Goal: Task Accomplishment & Management: Use online tool/utility

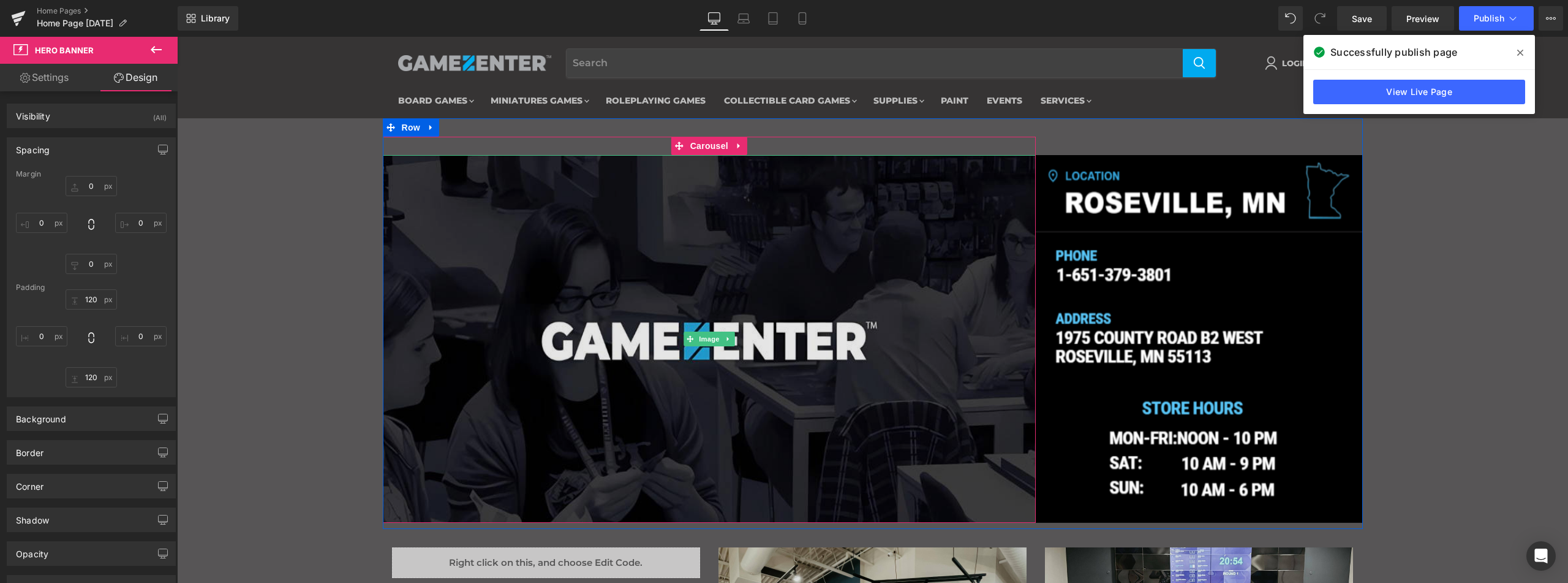
click at [683, 309] on img "Main content" at bounding box center [709, 338] width 653 height 368
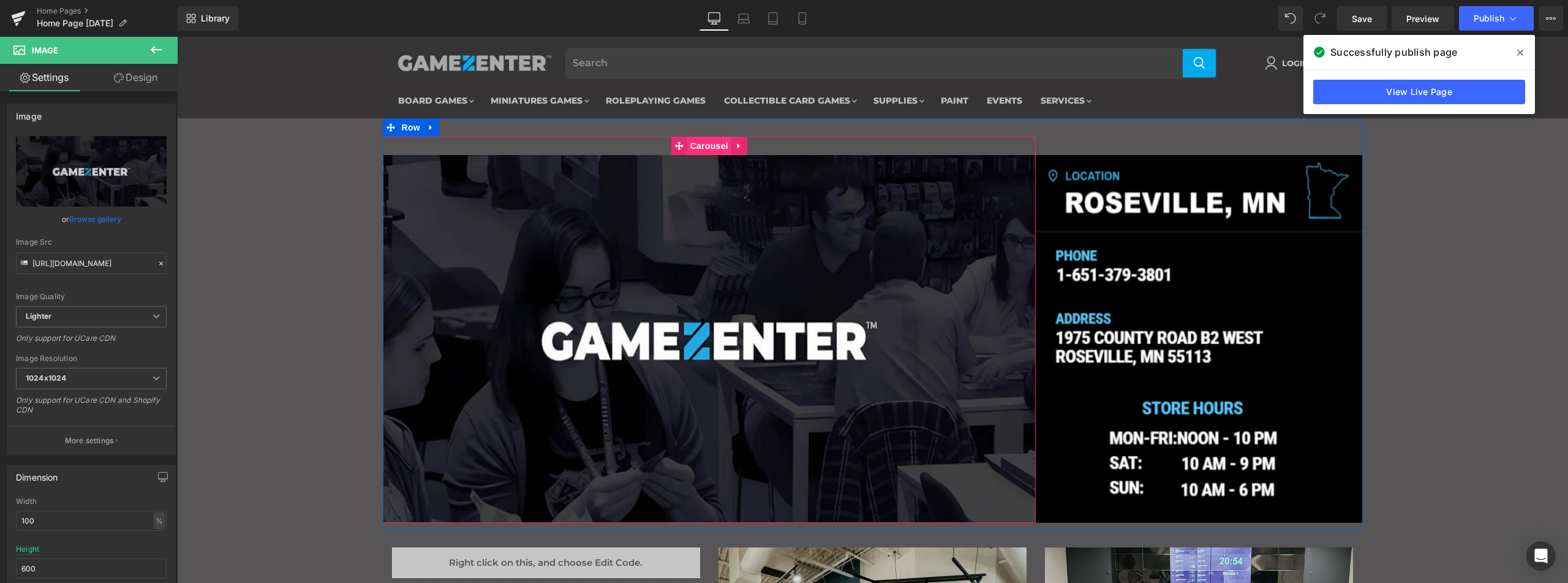
click at [694, 141] on span "Carousel" at bounding box center [709, 146] width 44 height 18
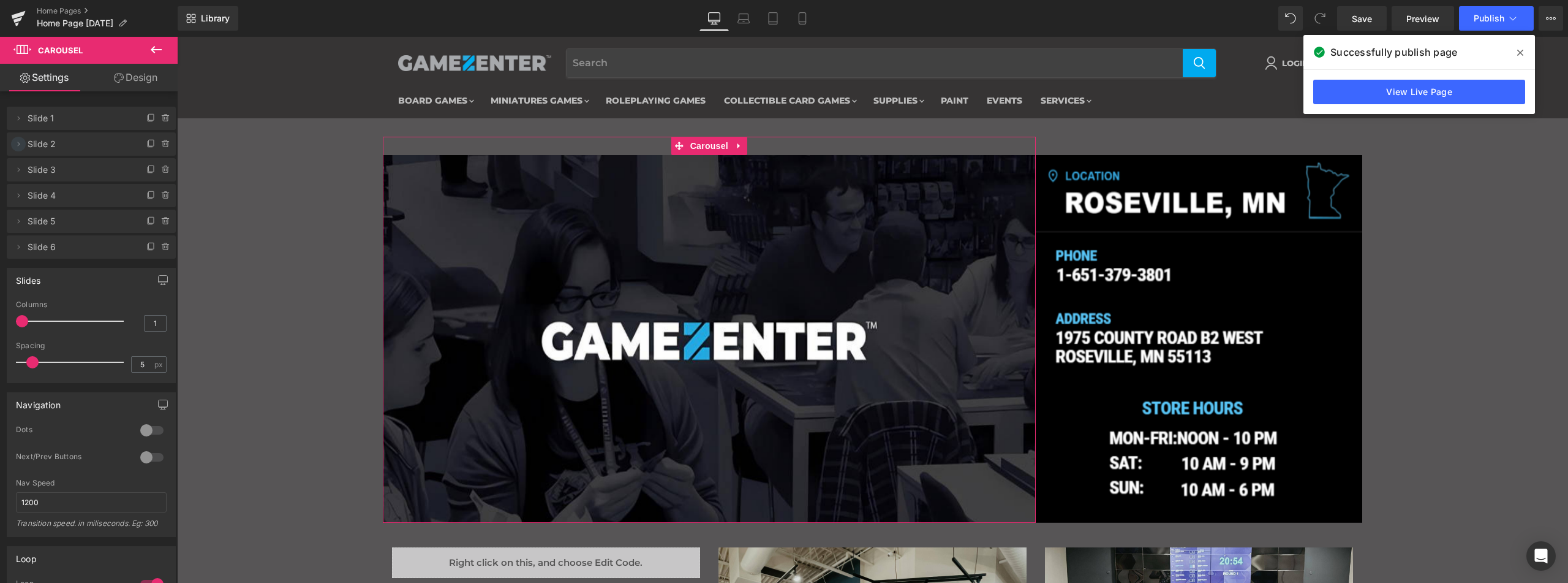
click at [15, 145] on icon at bounding box center [18, 144] width 10 height 10
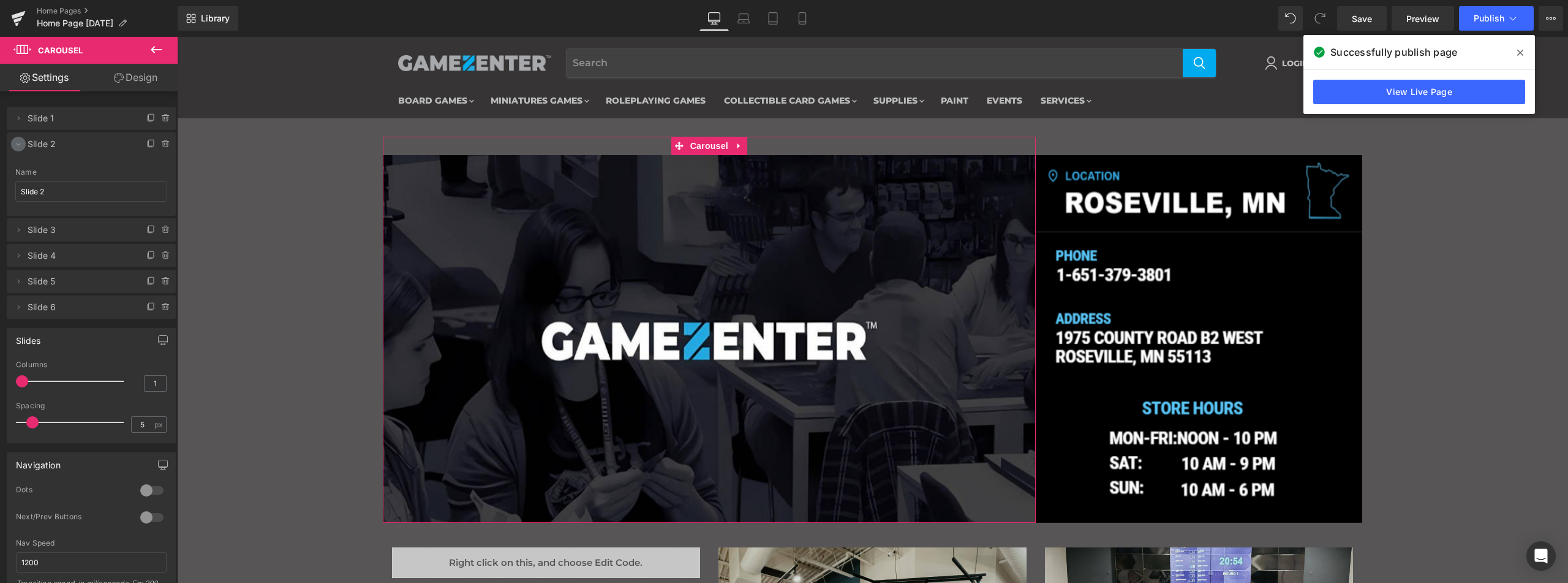
click at [17, 146] on icon at bounding box center [18, 144] width 10 height 10
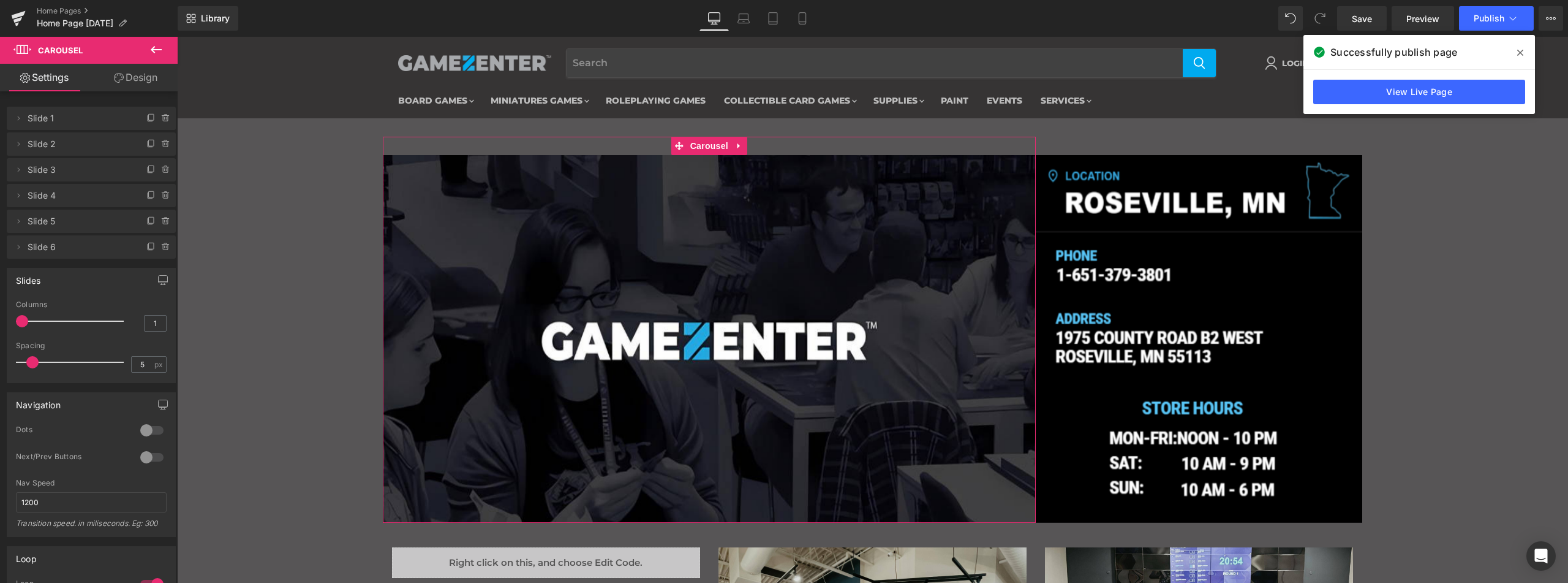
click at [67, 146] on span "Slide 2" at bounding box center [79, 144] width 103 height 23
click at [53, 143] on span "Slide 2" at bounding box center [79, 144] width 103 height 23
click at [36, 146] on span "Slide 2" at bounding box center [79, 144] width 103 height 23
click at [39, 169] on span "Slide 3" at bounding box center [79, 170] width 103 height 23
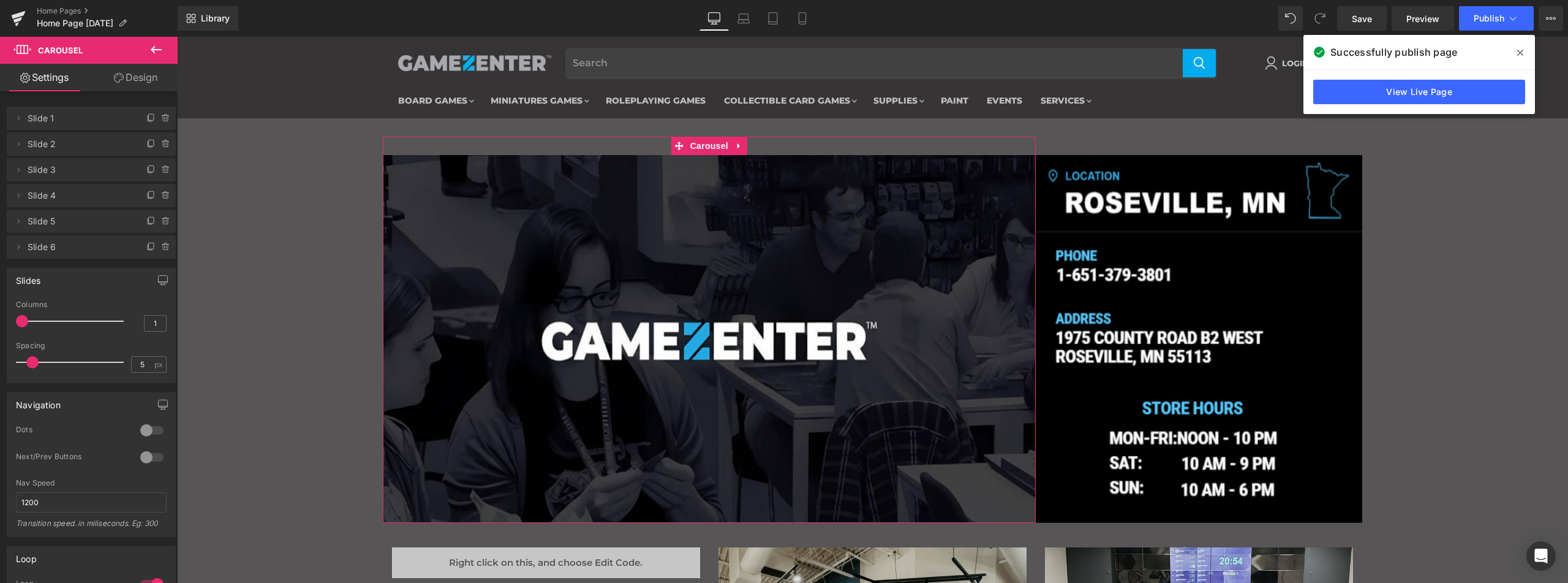
drag, startPoint x: 24, startPoint y: 145, endPoint x: 35, endPoint y: 143, distance: 11.2
click at [24, 145] on span at bounding box center [18, 144] width 15 height 15
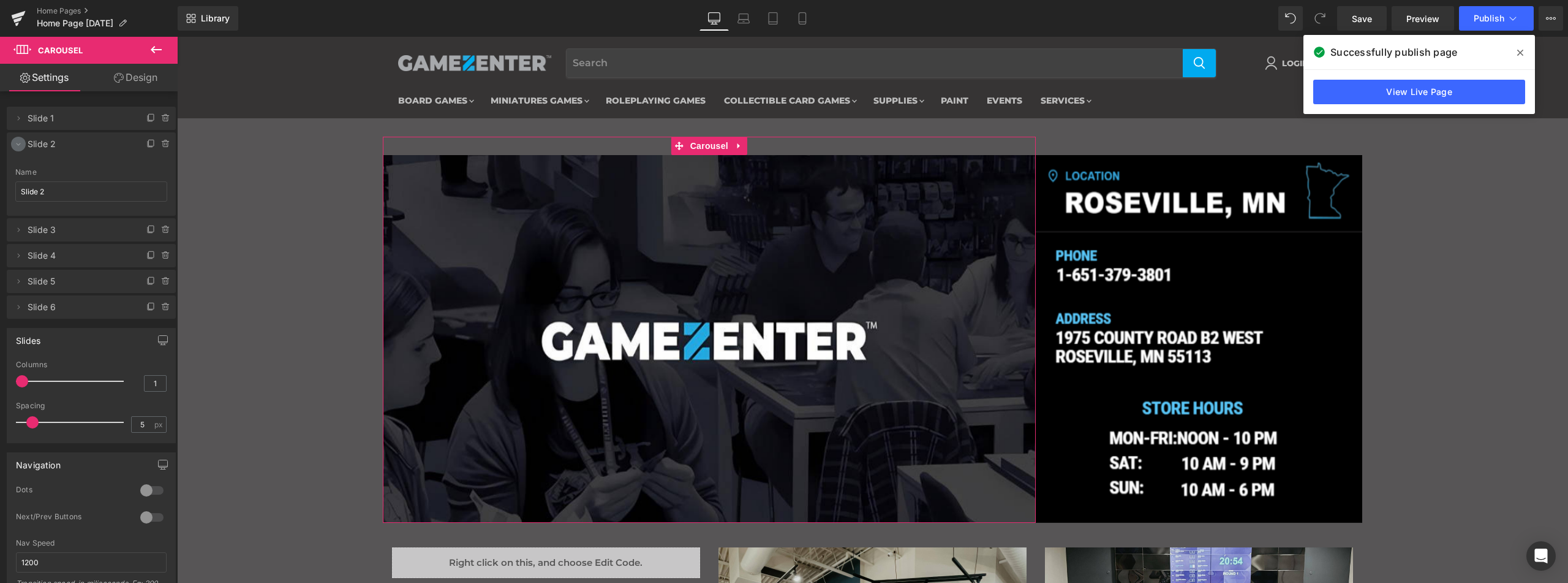
click at [18, 139] on icon at bounding box center [18, 144] width 10 height 10
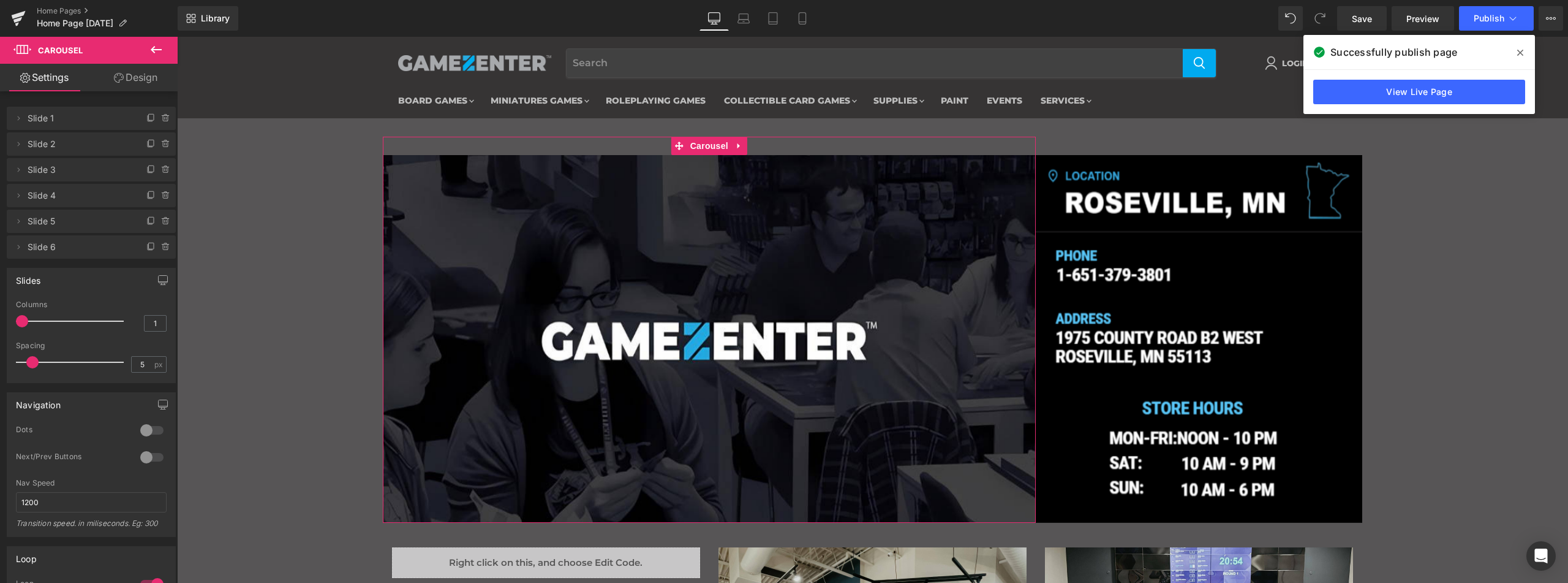
click at [48, 124] on span "Slide 1" at bounding box center [79, 118] width 103 height 23
click at [50, 121] on span "Slide 1" at bounding box center [79, 118] width 103 height 23
click at [20, 122] on icon at bounding box center [18, 118] width 10 height 10
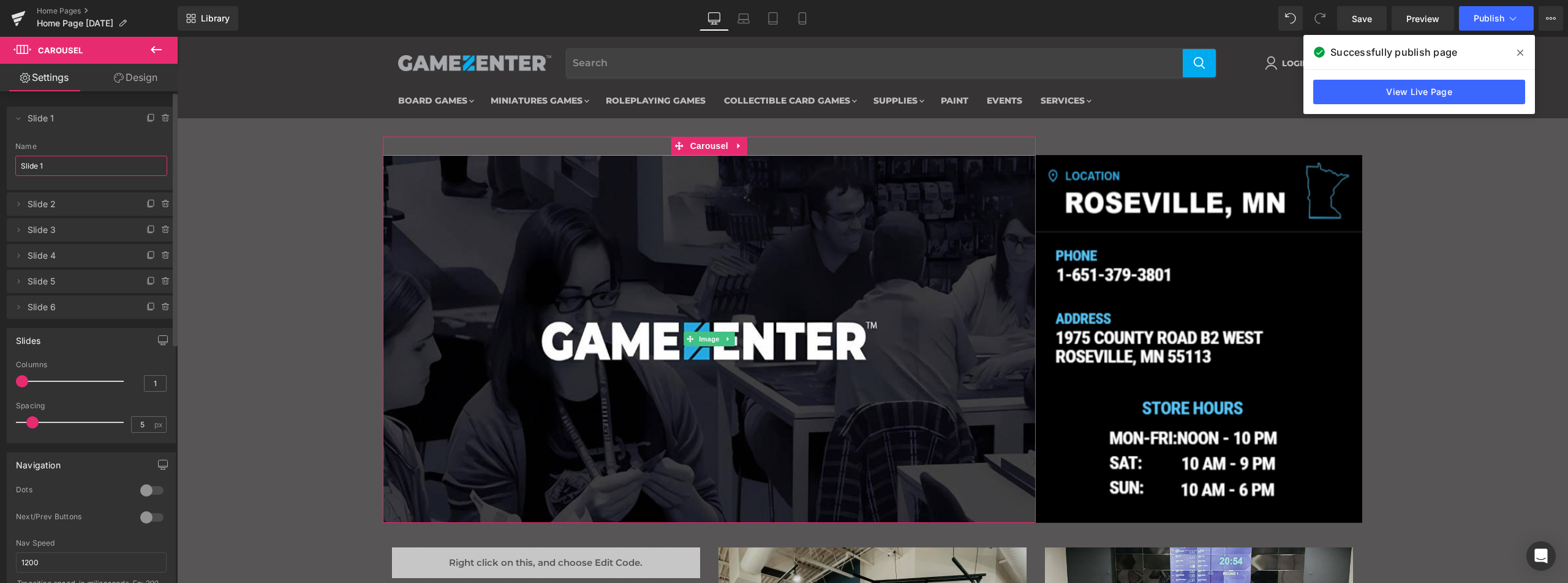
click at [34, 174] on input "Slide 1" at bounding box center [91, 166] width 152 height 20
click at [21, 117] on icon at bounding box center [18, 118] width 10 height 10
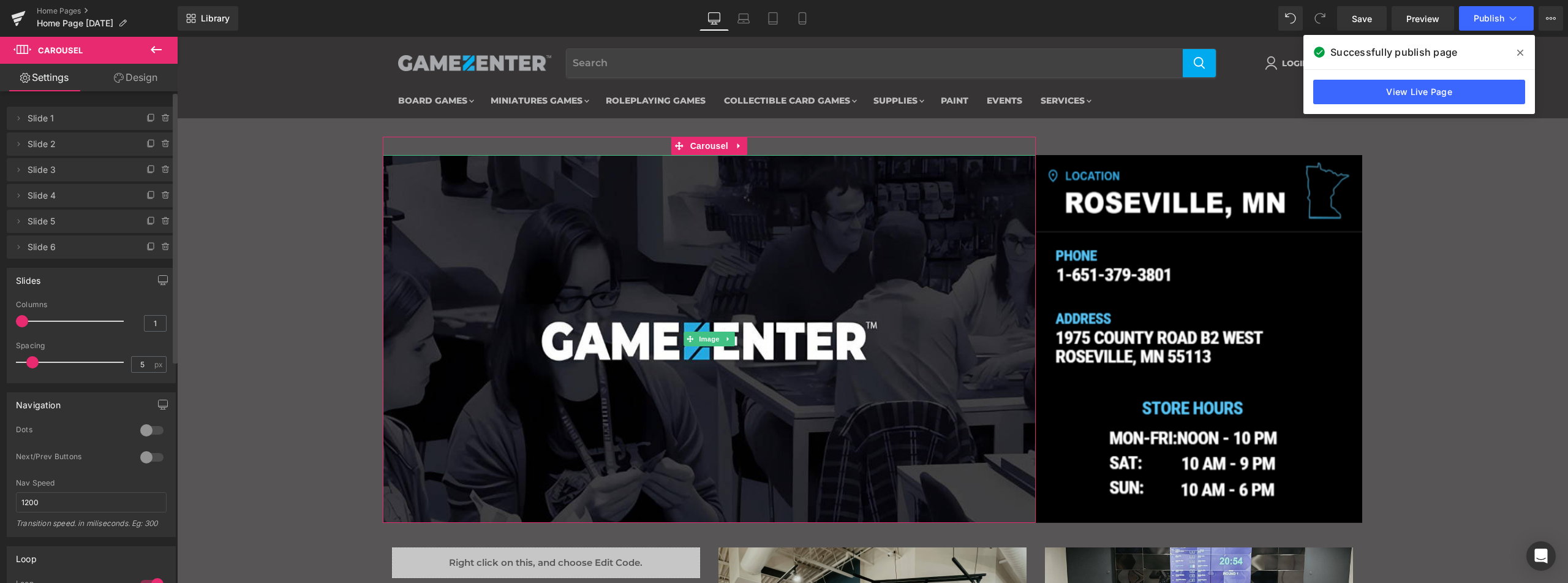
click at [76, 122] on span "Slide 1" at bounding box center [79, 118] width 103 height 23
click at [72, 153] on span "Slide 2" at bounding box center [79, 144] width 103 height 23
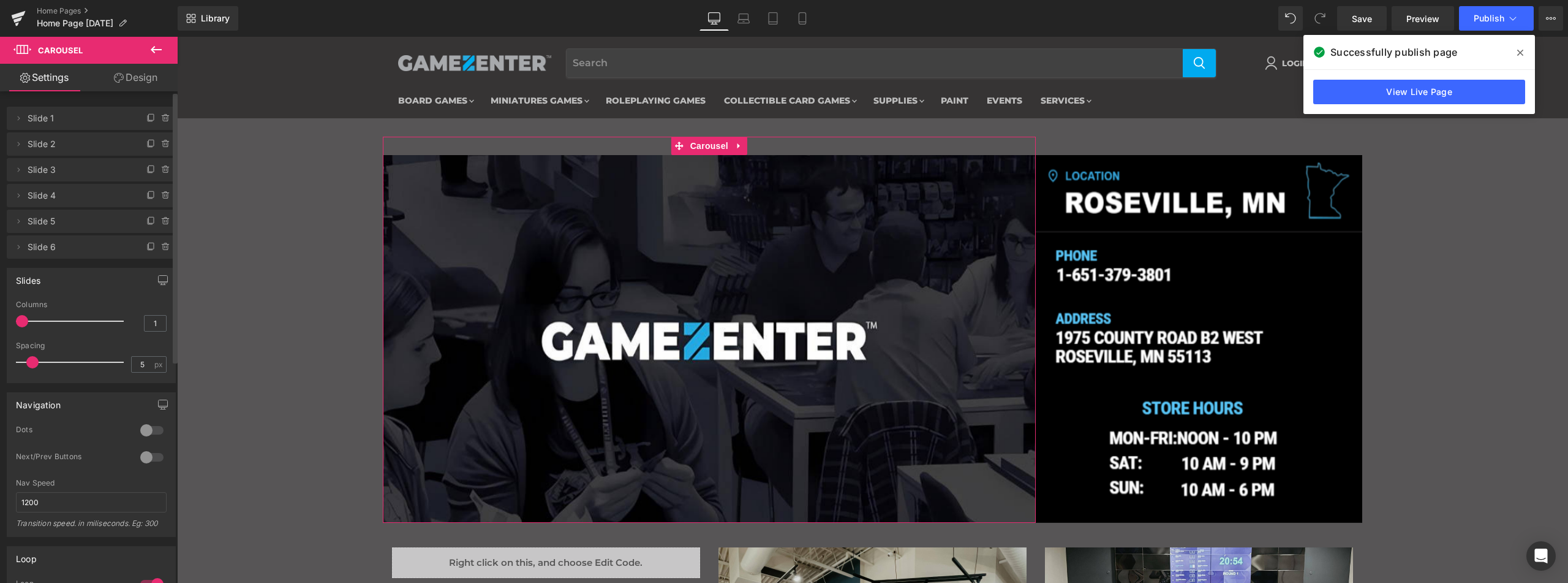
click at [72, 153] on span "Slide 2" at bounding box center [79, 144] width 103 height 23
click at [74, 176] on span "Slide 3" at bounding box center [79, 170] width 103 height 23
click at [76, 201] on span "Slide 4" at bounding box center [79, 195] width 103 height 23
click at [77, 225] on span "Slide 5" at bounding box center [79, 221] width 103 height 23
click at [79, 246] on span "Slide 6" at bounding box center [79, 247] width 103 height 23
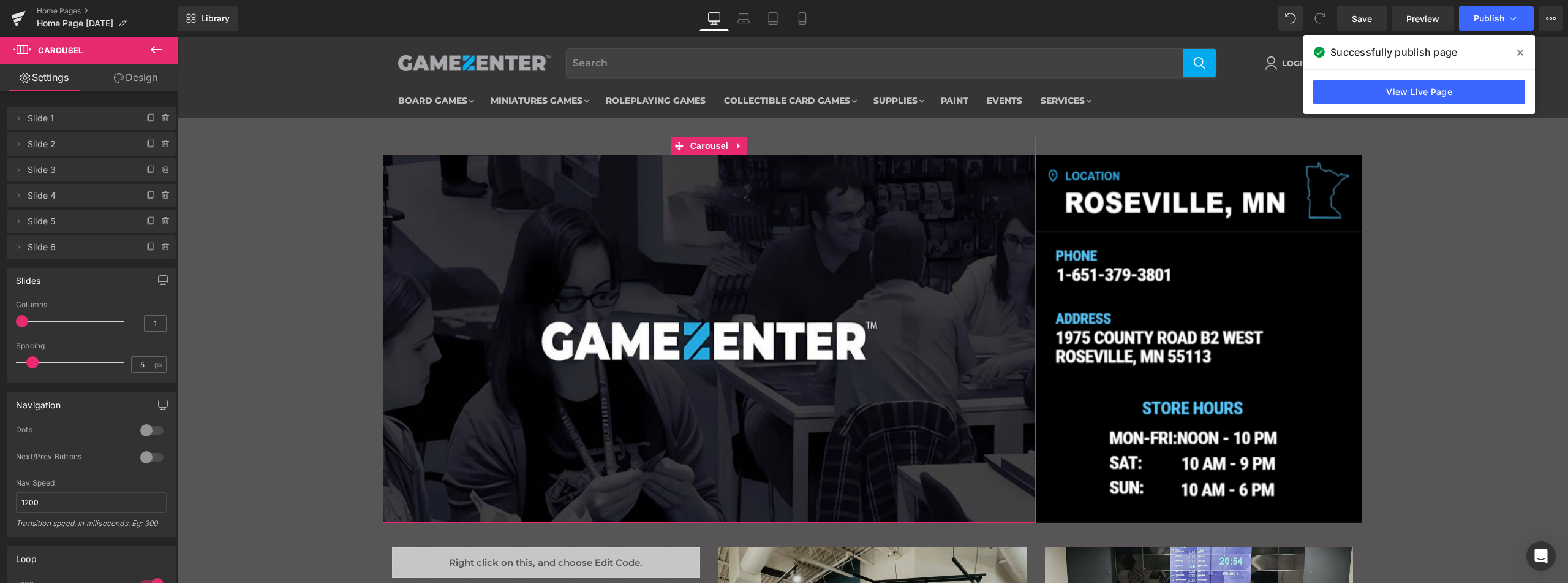
click at [118, 77] on icon at bounding box center [119, 78] width 10 height 10
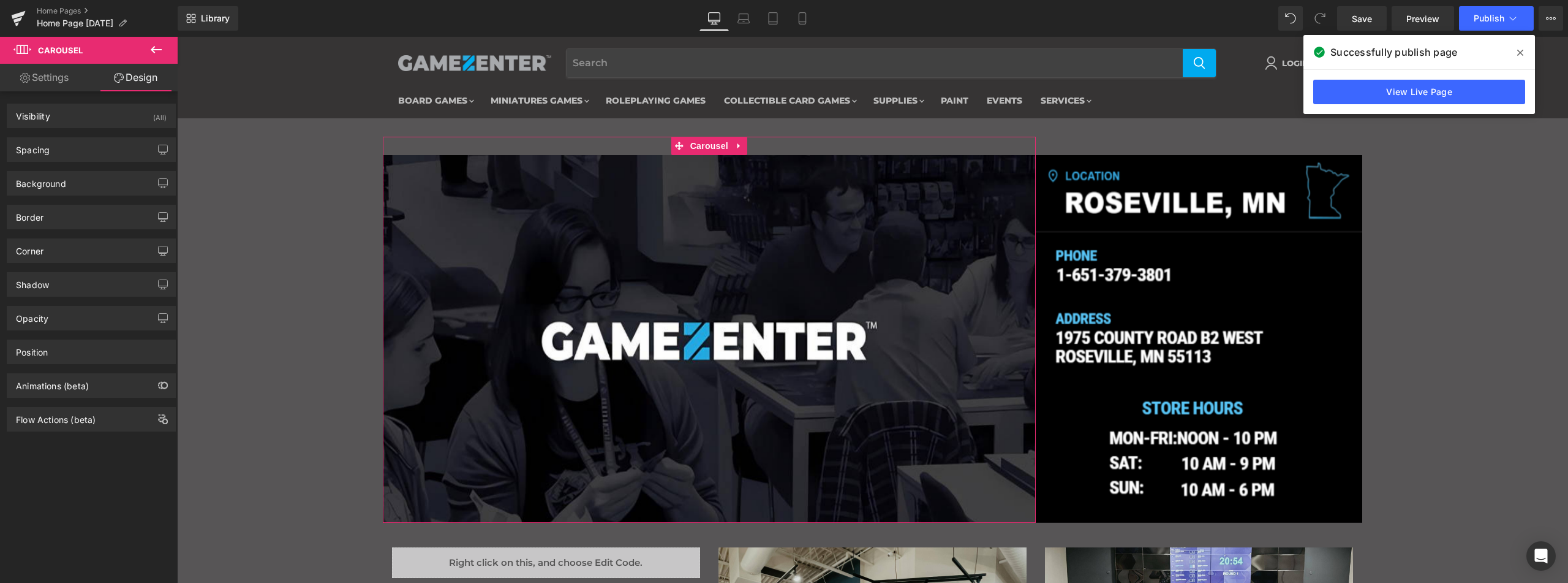
click at [55, 70] on link "Settings" at bounding box center [44, 77] width 89 height 27
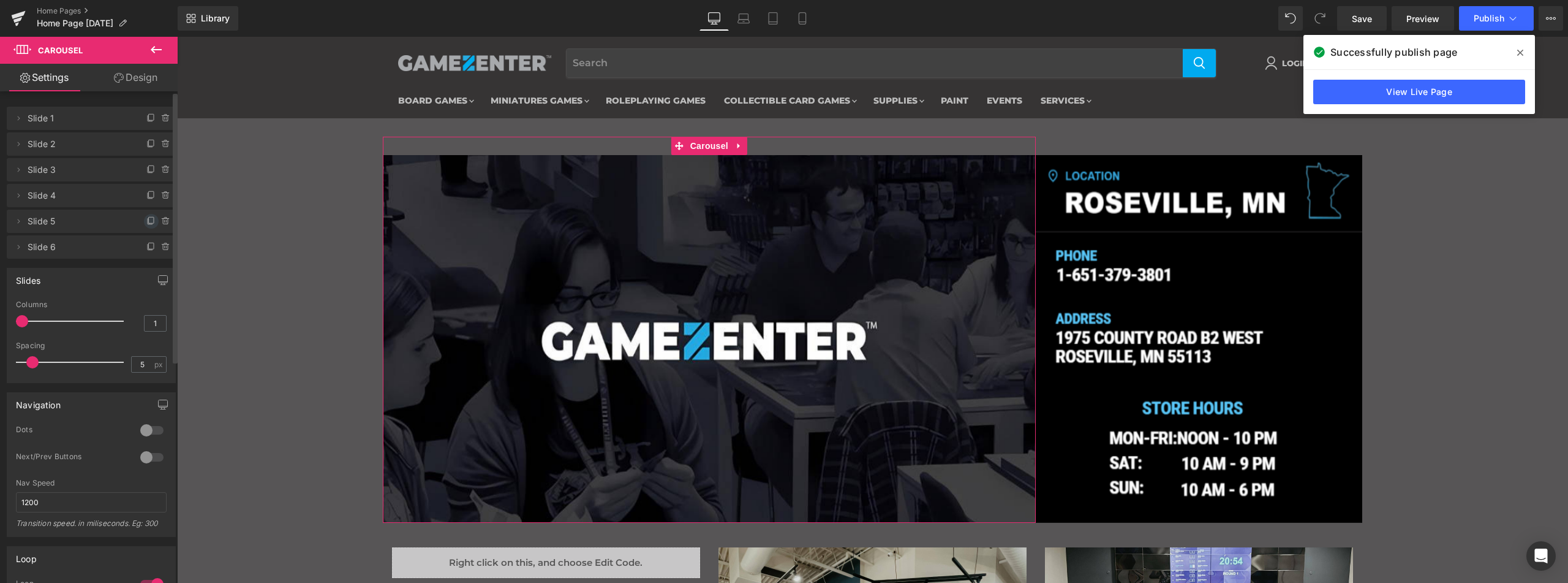
click at [148, 225] on icon at bounding box center [150, 221] width 5 height 6
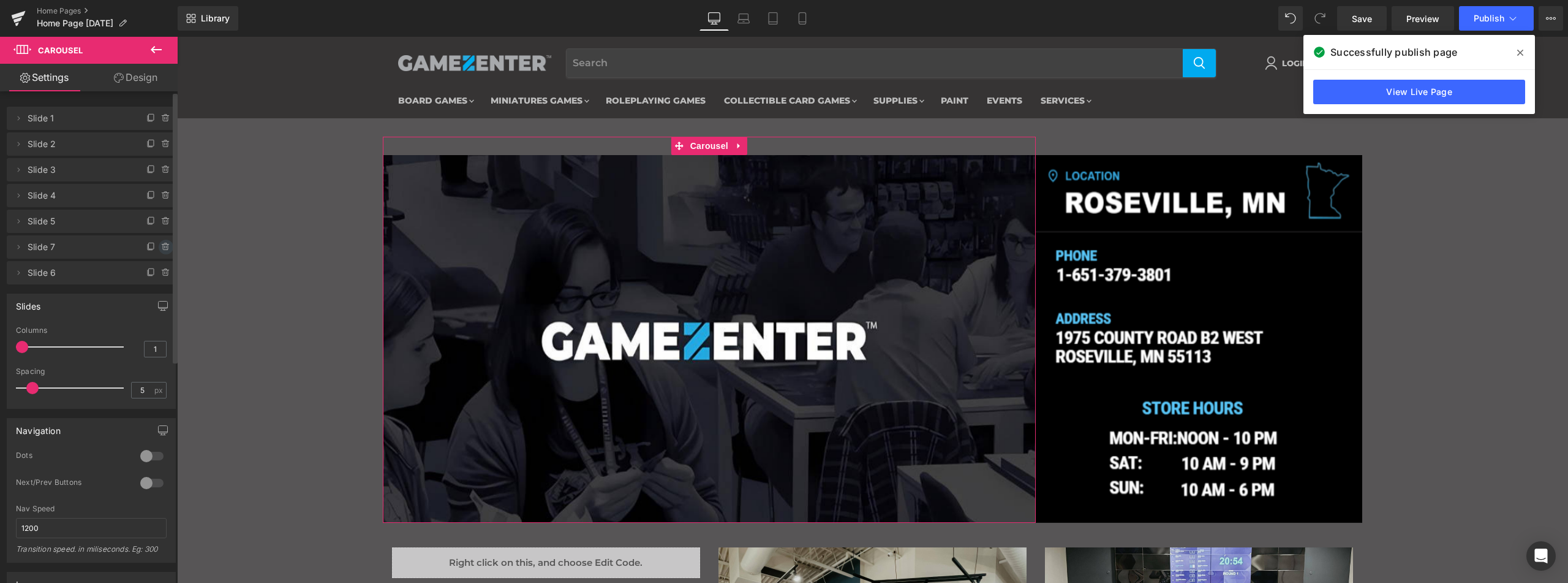
click at [161, 245] on icon at bounding box center [166, 247] width 10 height 10
click at [148, 247] on button "Delete" at bounding box center [153, 247] width 38 height 16
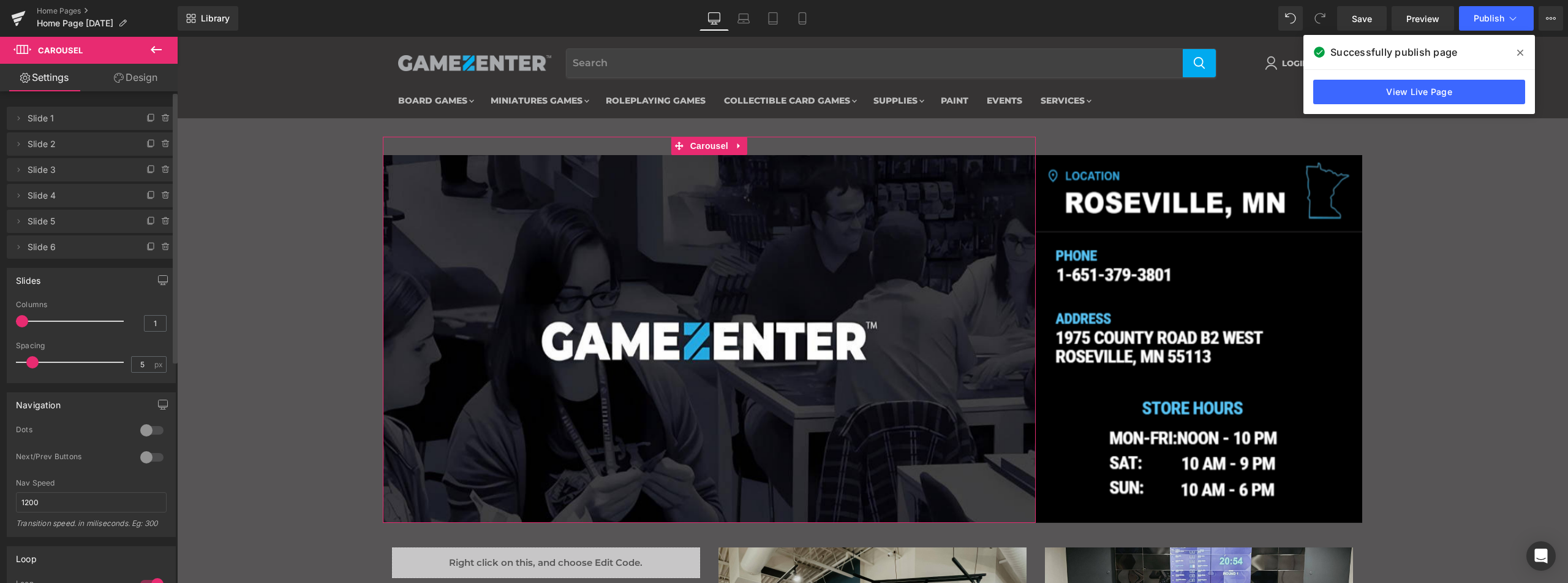
click at [76, 221] on span "Slide 5" at bounding box center [79, 221] width 103 height 23
click at [36, 220] on span "Slide 5" at bounding box center [79, 221] width 103 height 23
drag, startPoint x: 24, startPoint y: 220, endPoint x: 24, endPoint y: 238, distance: 18.0
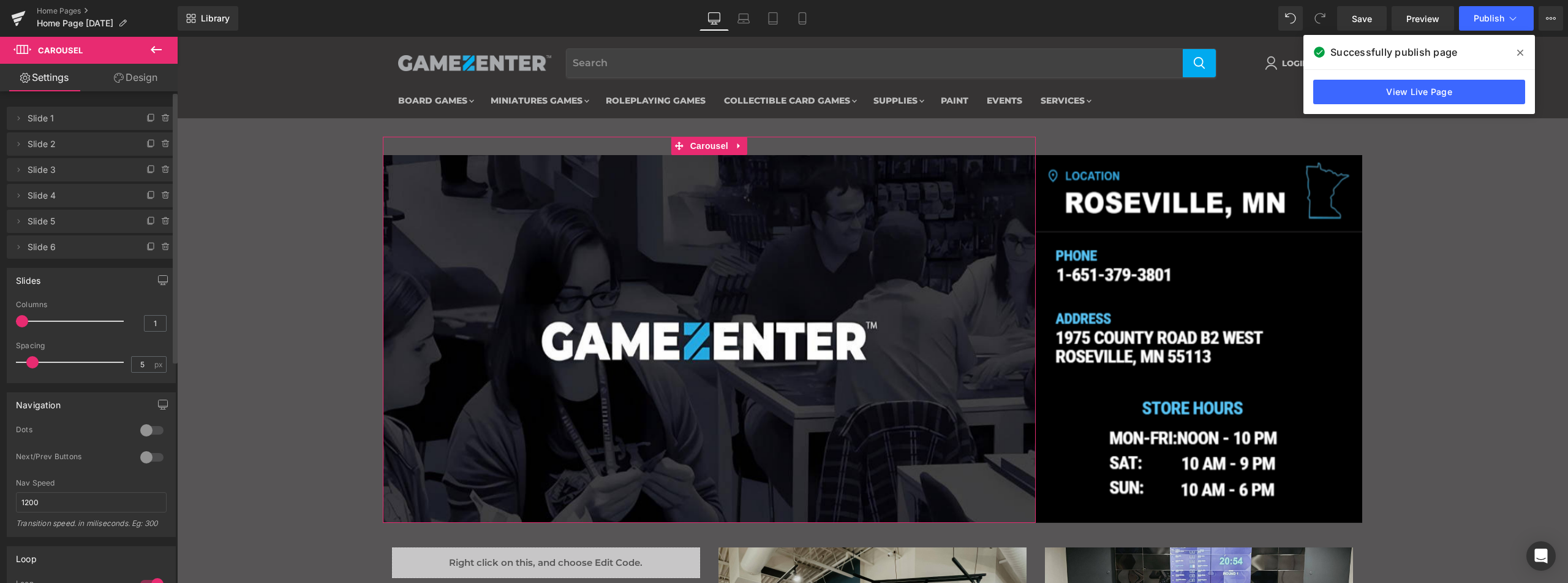
click at [24, 104] on ul "Delete Cancel Slide 1 Slide 1 Delete Cancel Slide 2 Slide 2 Delete Cancel Slide…" at bounding box center [91, 104] width 169 height 0
click at [21, 220] on icon at bounding box center [18, 221] width 10 height 10
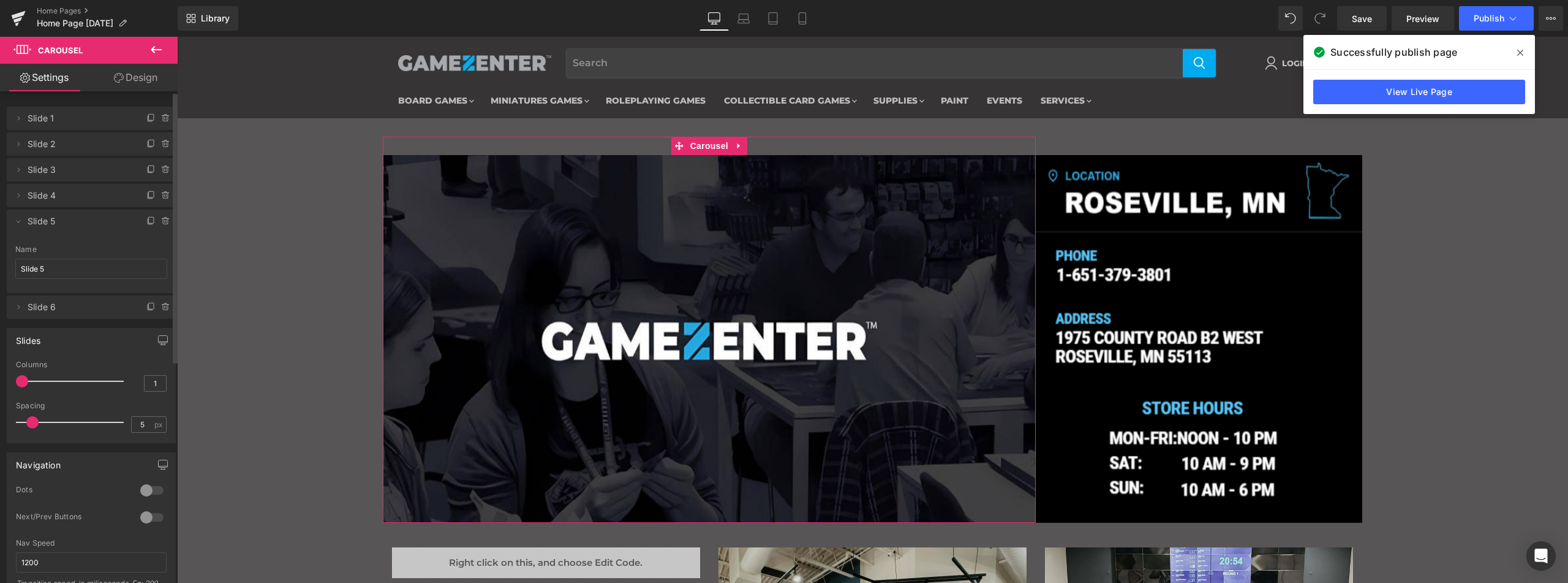
click at [66, 220] on span "Slide 5" at bounding box center [79, 221] width 103 height 23
click at [15, 219] on icon at bounding box center [18, 221] width 10 height 10
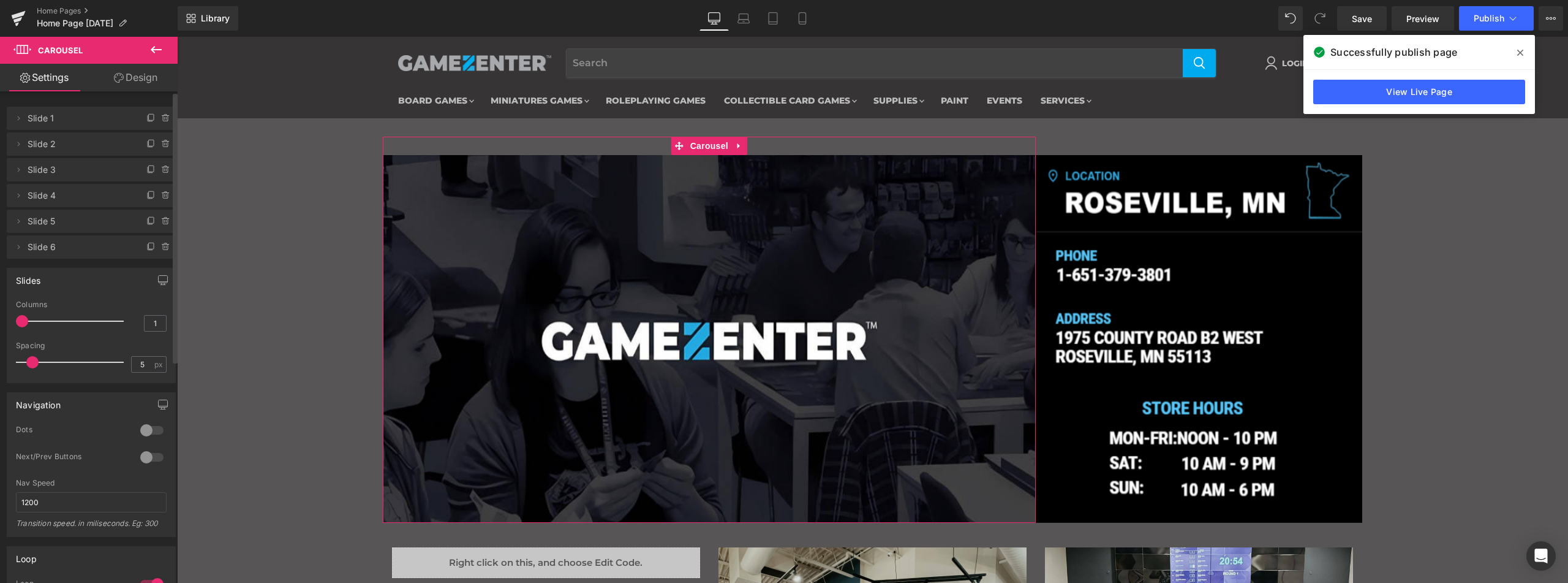
click at [51, 214] on span "Slide 5" at bounding box center [79, 221] width 103 height 23
click at [43, 121] on span "Slide 1" at bounding box center [79, 118] width 103 height 23
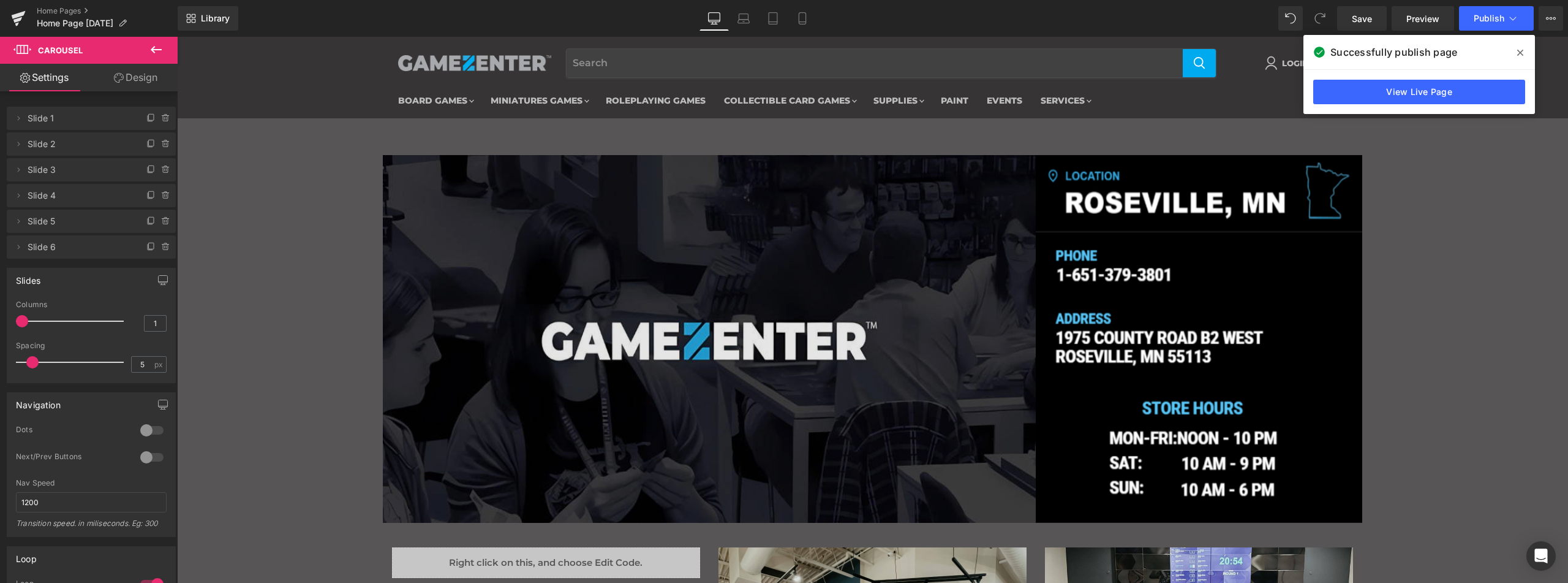
click at [580, 249] on img "Main content" at bounding box center [709, 338] width 653 height 368
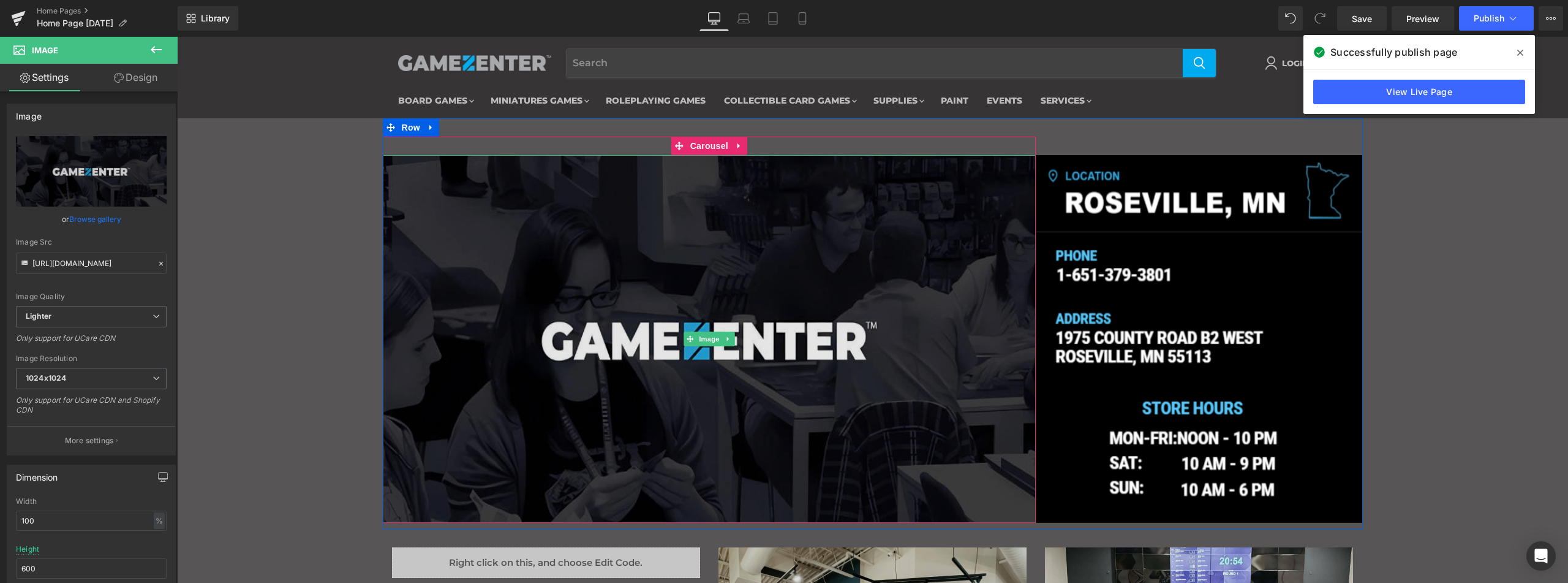
click at [699, 313] on img "Main content" at bounding box center [709, 338] width 653 height 368
click at [703, 333] on span "Image" at bounding box center [709, 339] width 26 height 15
click at [683, 218] on img "Main content" at bounding box center [709, 338] width 653 height 368
click at [688, 148] on span "Carousel" at bounding box center [709, 146] width 44 height 18
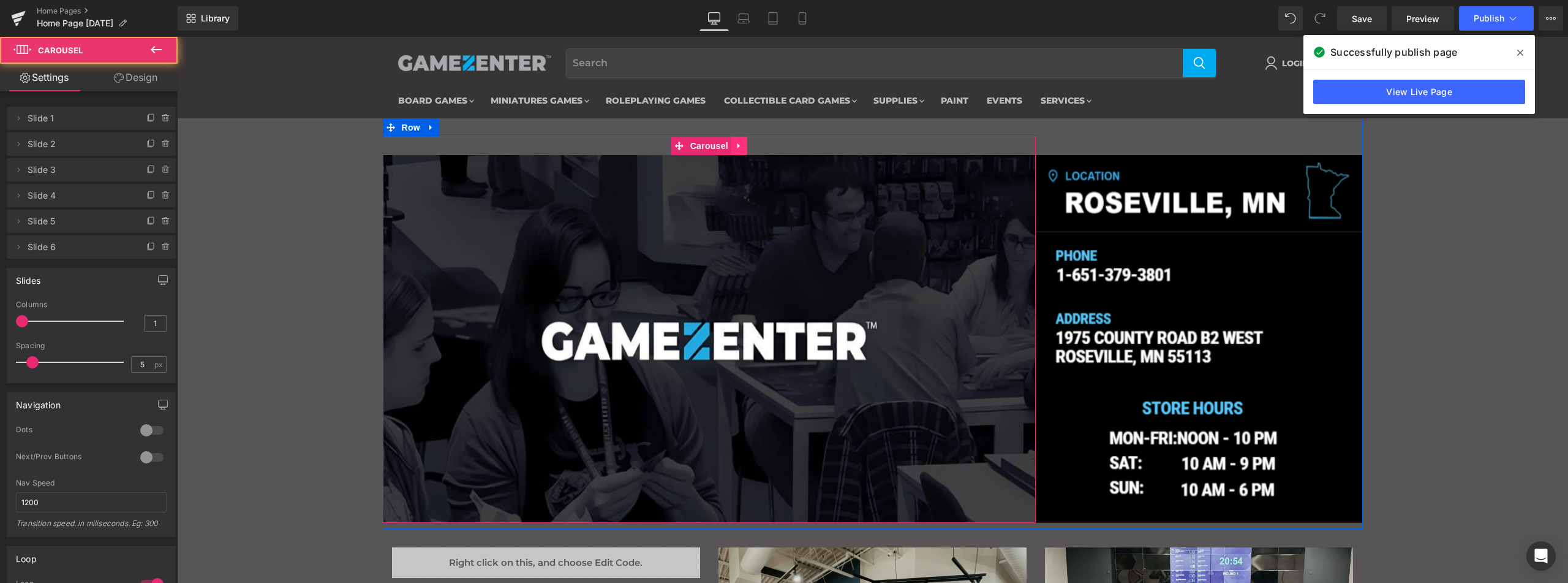
click at [737, 146] on icon "Main content" at bounding box center [738, 146] width 2 height 6
click at [688, 145] on span "Carousel" at bounding box center [709, 146] width 44 height 18
click at [688, 145] on span "Carousel" at bounding box center [709, 146] width 44 height 18
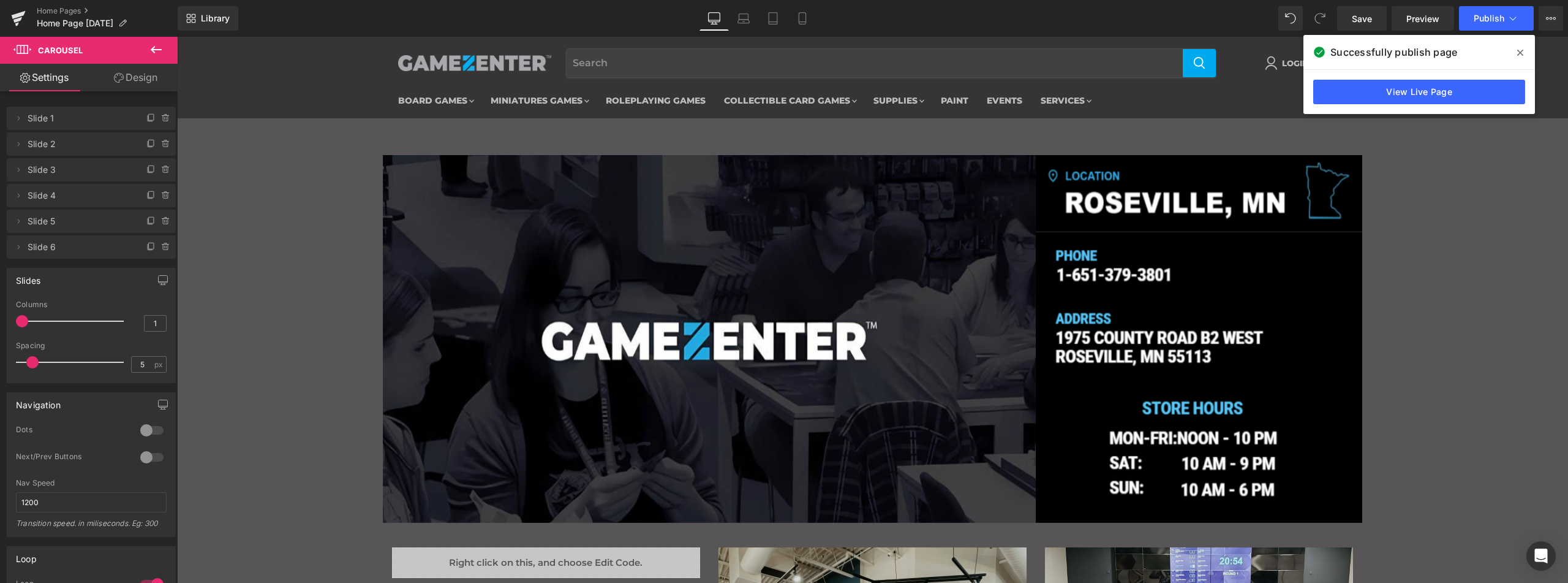
click at [64, 47] on span "Carousel" at bounding box center [61, 51] width 45 height 10
click at [158, 46] on icon at bounding box center [156, 50] width 15 height 15
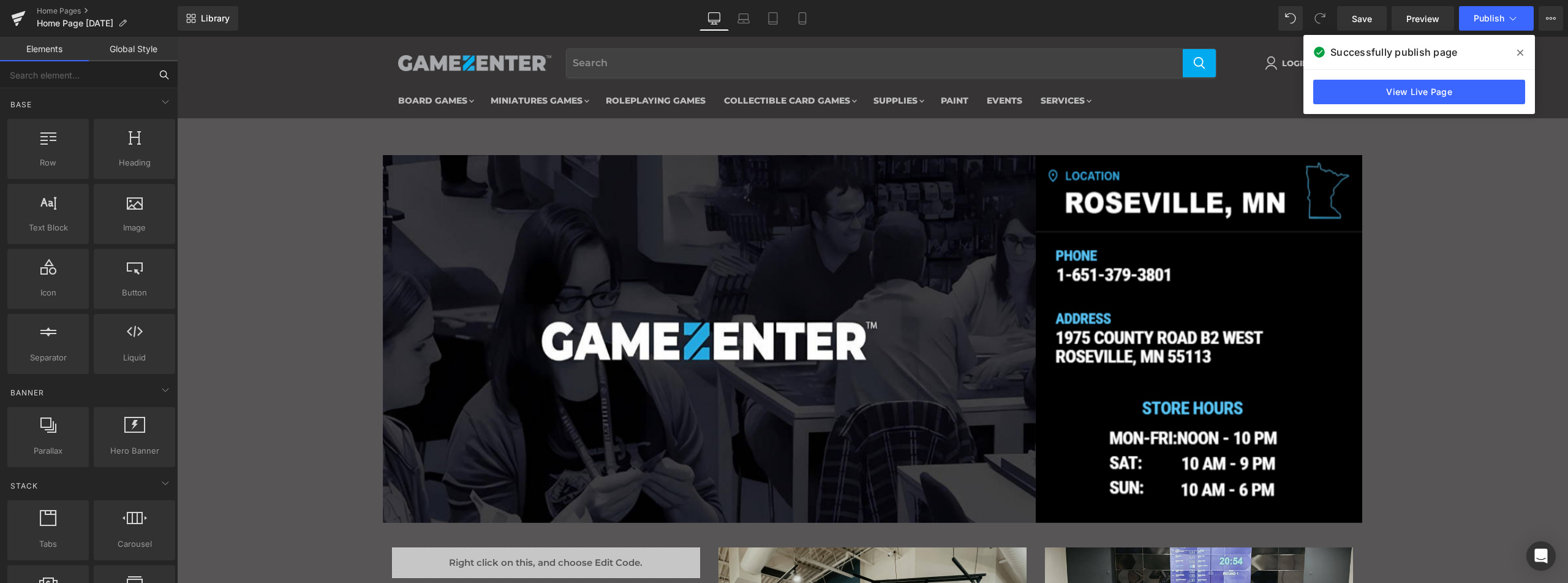
click at [81, 79] on input "text" at bounding box center [75, 75] width 150 height 27
click at [697, 147] on span "Carousel" at bounding box center [709, 146] width 44 height 18
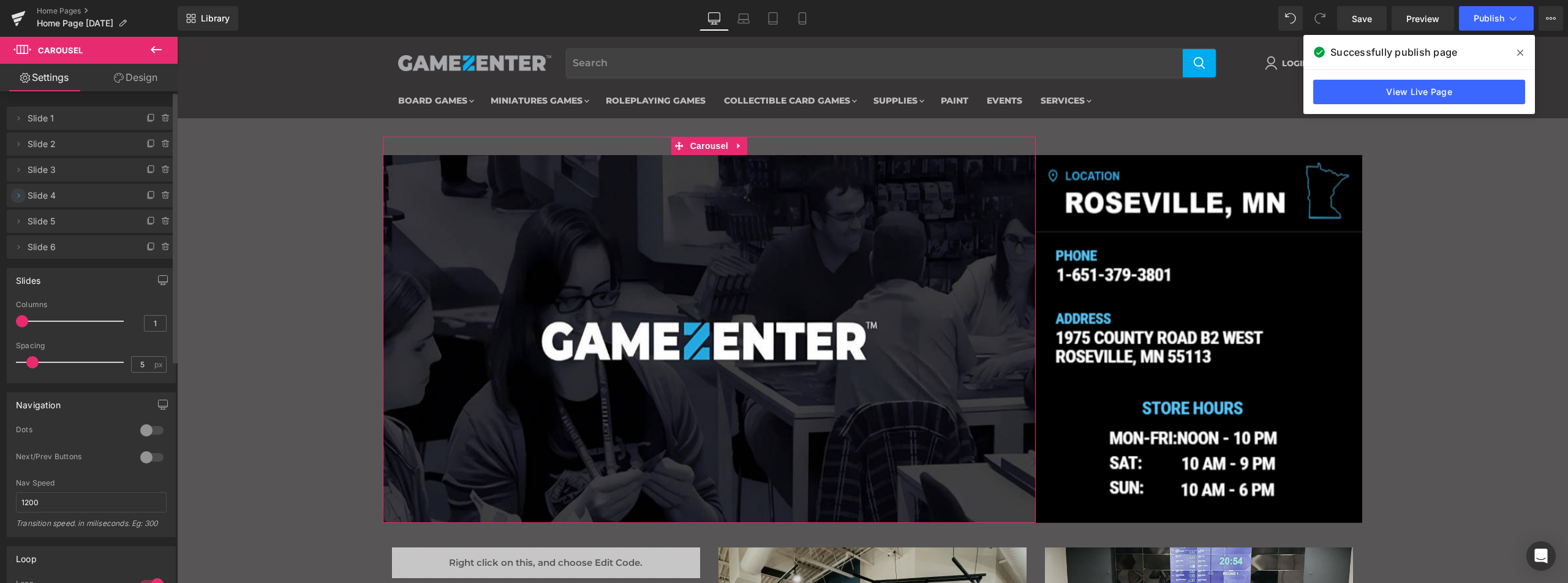
click at [23, 195] on span at bounding box center [18, 195] width 15 height 15
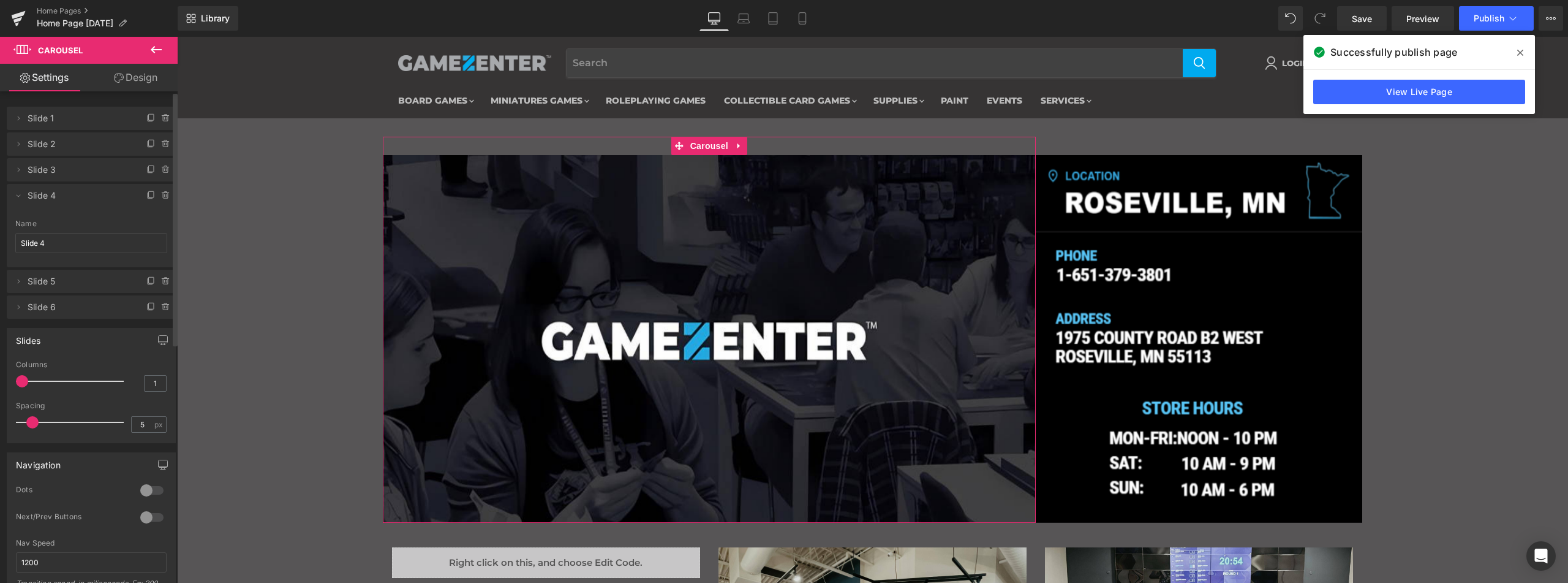
click at [59, 196] on span "Slide 4" at bounding box center [79, 195] width 103 height 23
click at [1454, 82] on link "View Live Page" at bounding box center [1419, 91] width 212 height 24
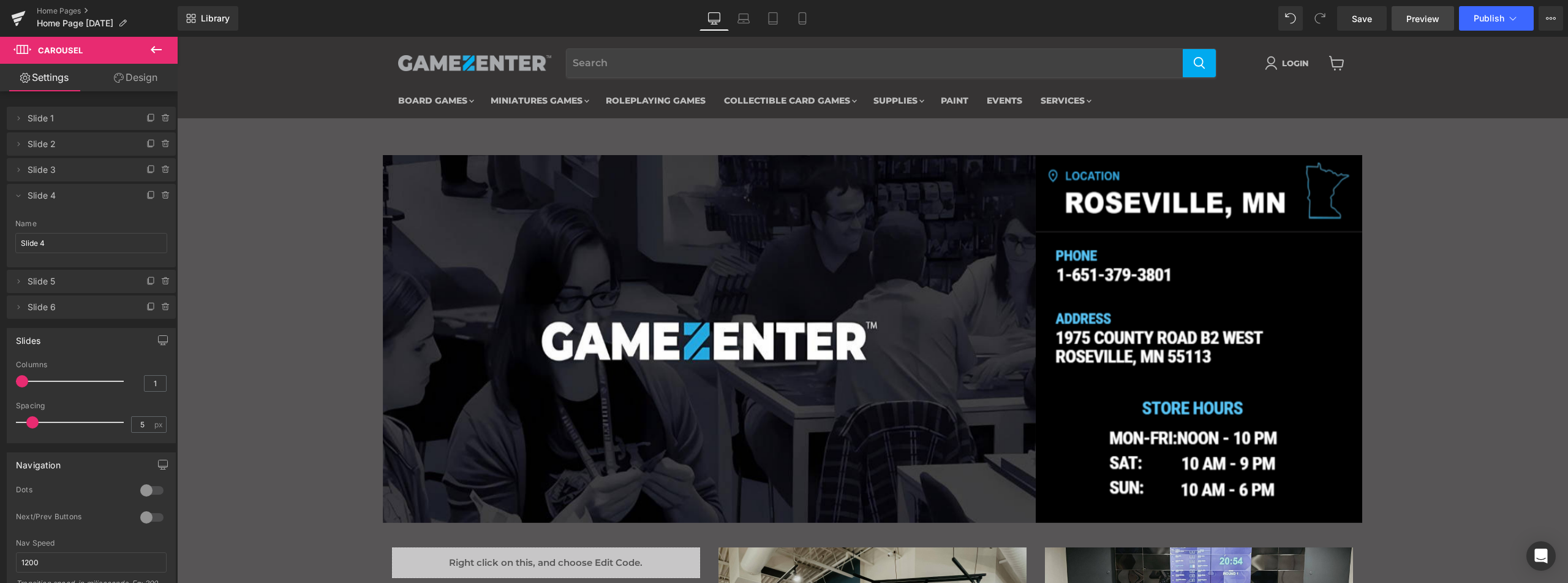
click at [1420, 22] on span "Preview" at bounding box center [1423, 18] width 33 height 12
click at [20, 196] on icon at bounding box center [18, 195] width 10 height 10
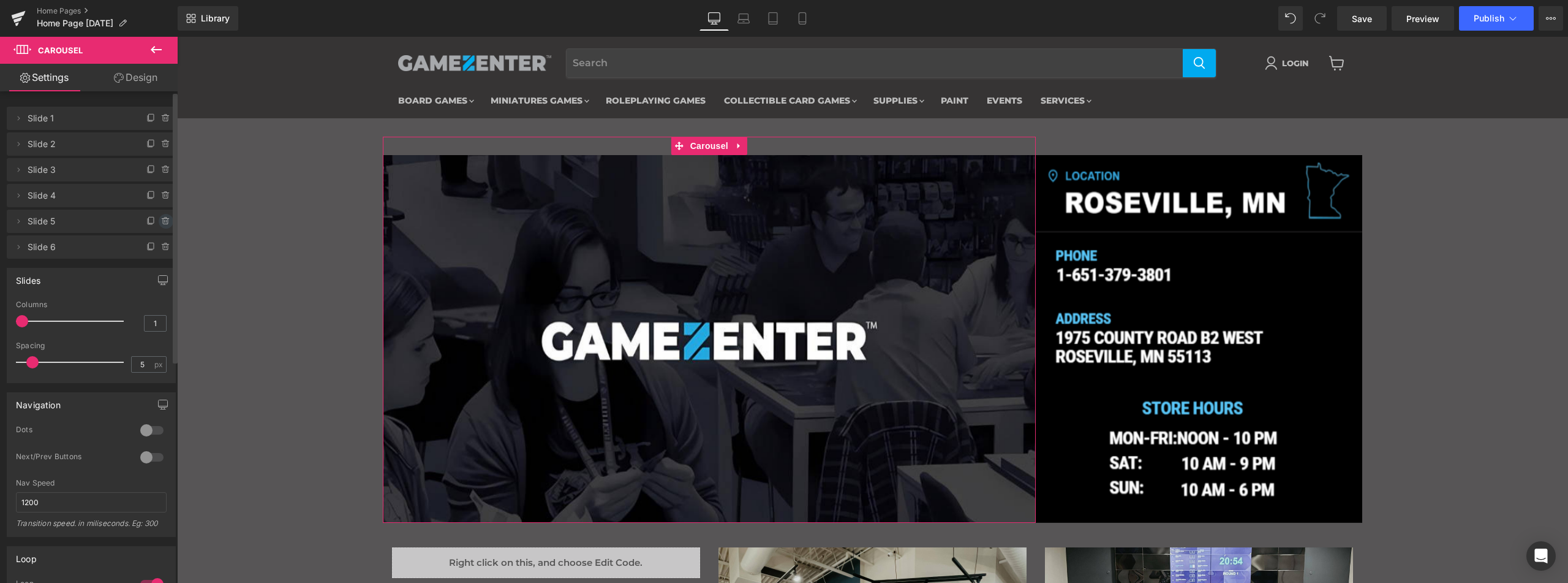
click at [164, 218] on icon at bounding box center [165, 218] width 2 height 1
click at [155, 220] on button "Delete" at bounding box center [153, 221] width 38 height 16
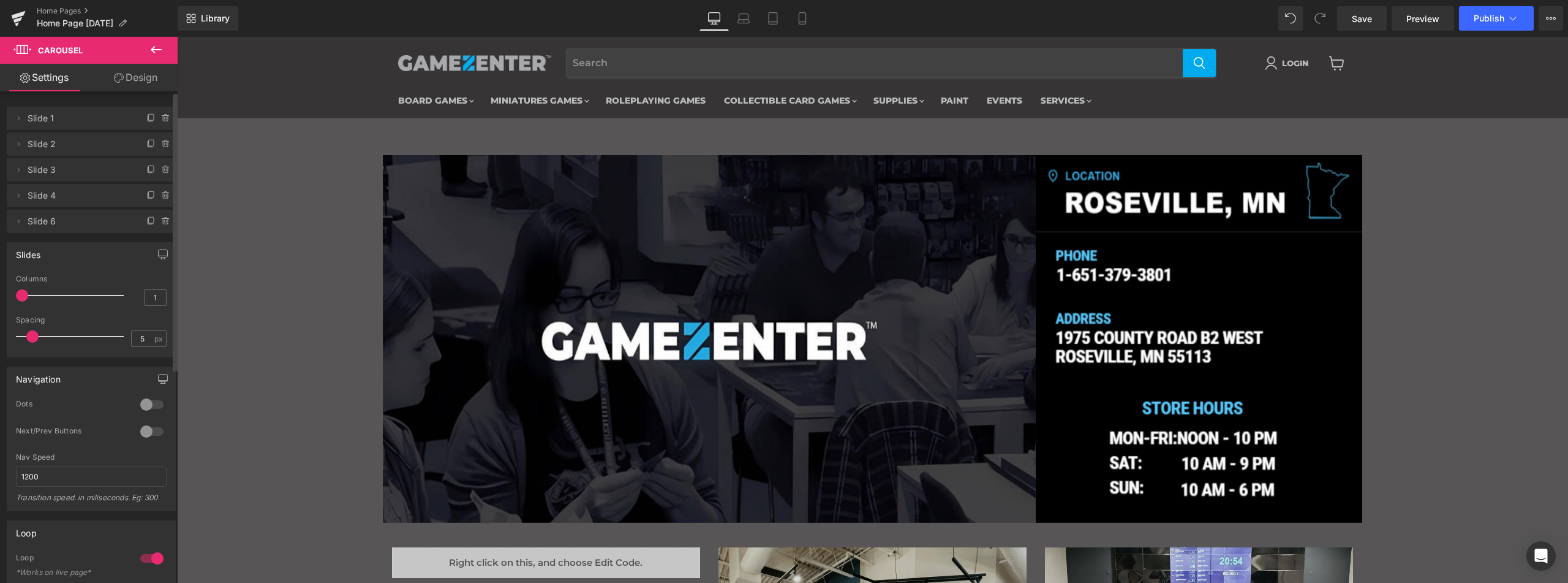
drag, startPoint x: 1371, startPoint y: 17, endPoint x: 1419, endPoint y: 36, distance: 51.6
click at [1371, 17] on span "Save" at bounding box center [1362, 18] width 20 height 12
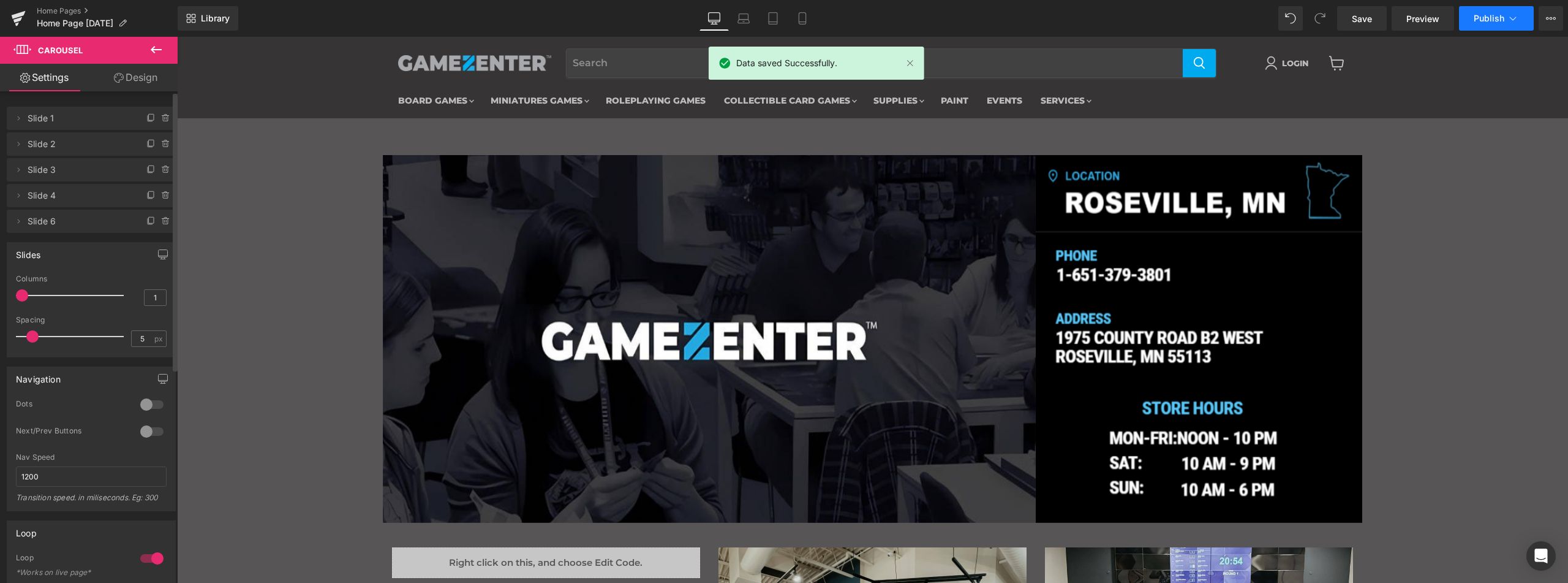
click at [1478, 13] on span "Publish" at bounding box center [1489, 18] width 31 height 10
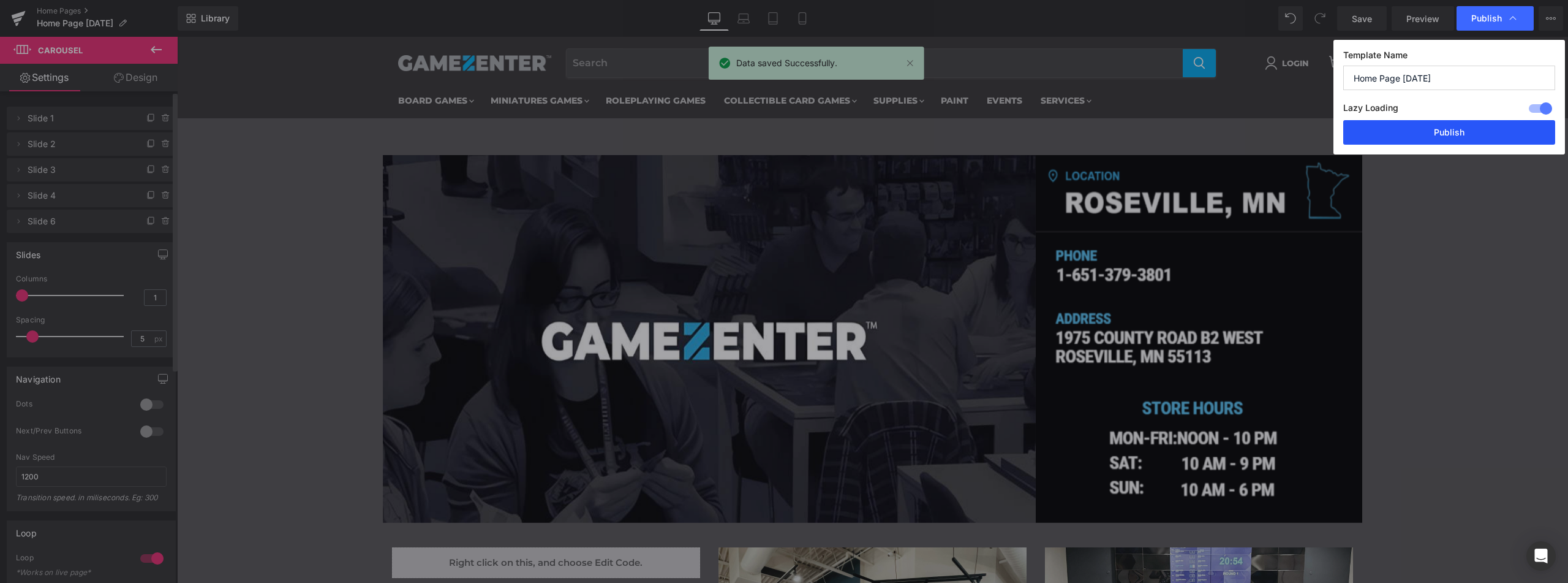
click at [1432, 133] on button "Publish" at bounding box center [1449, 131] width 212 height 24
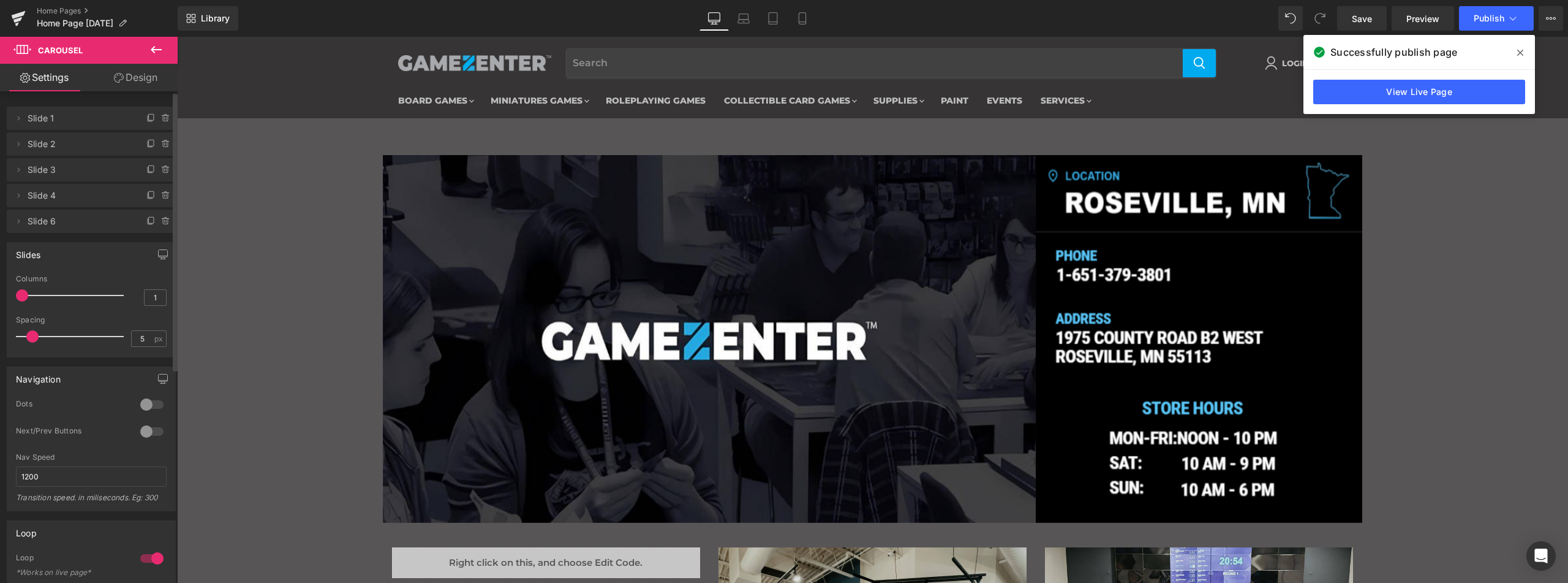
click at [1521, 47] on span at bounding box center [1521, 53] width 20 height 20
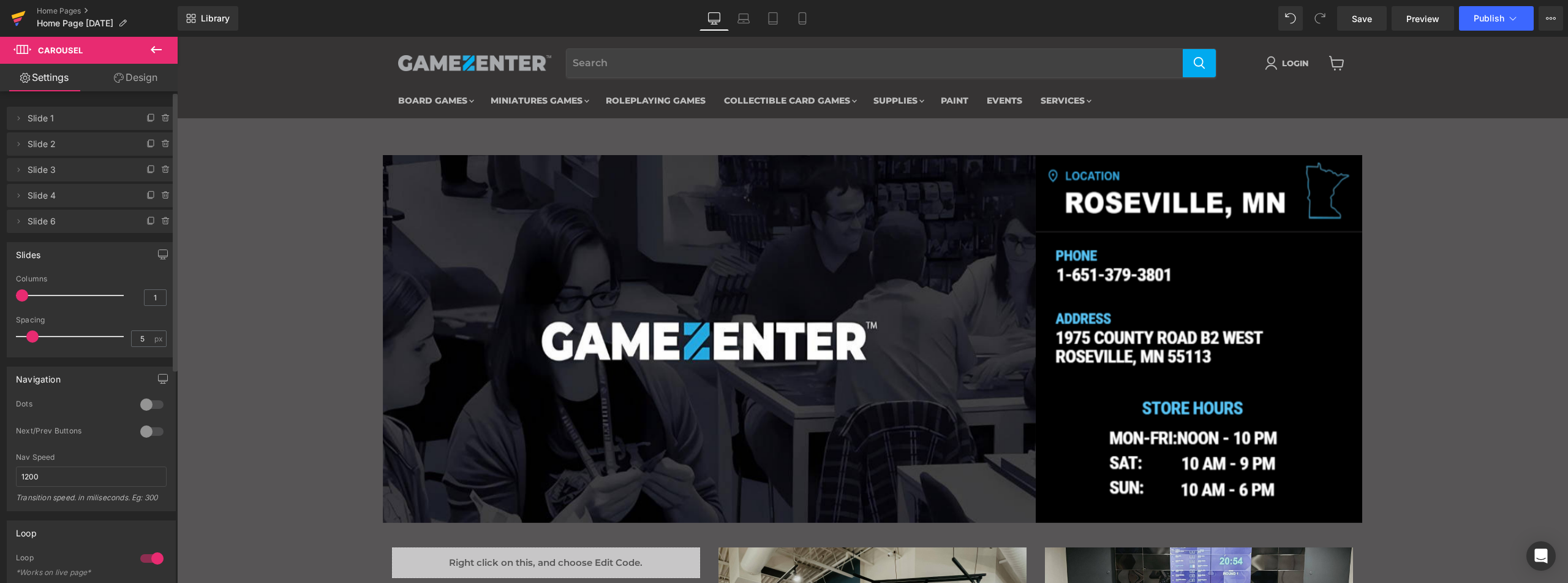
click at [11, 15] on link at bounding box center [18, 18] width 37 height 37
